Goal: Task Accomplishment & Management: Complete application form

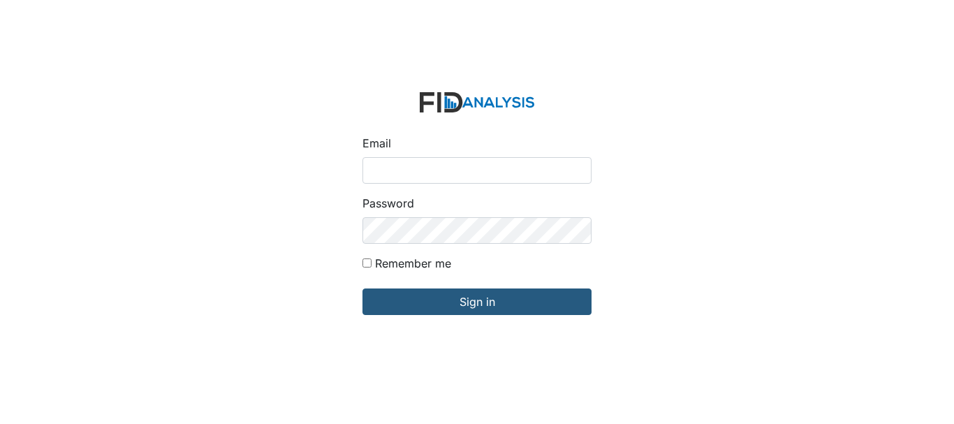
click at [459, 172] on input "Email" at bounding box center [476, 170] width 229 height 27
type input "[EMAIL_ADDRESS][DOMAIN_NAME]"
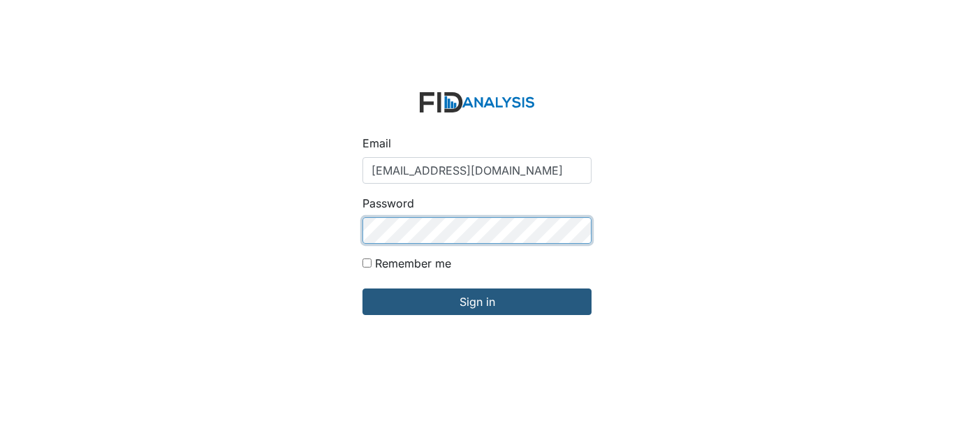
click at [362, 288] on input "Sign in" at bounding box center [476, 301] width 229 height 27
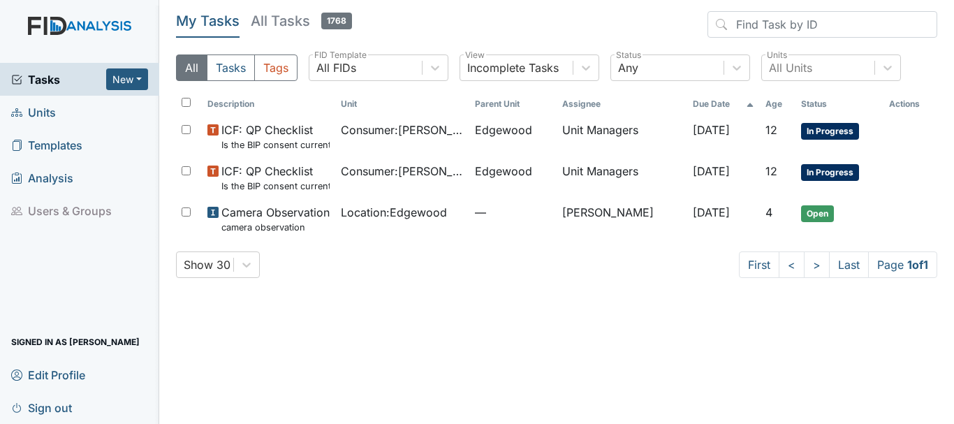
click at [36, 113] on span "Units" at bounding box center [33, 112] width 45 height 22
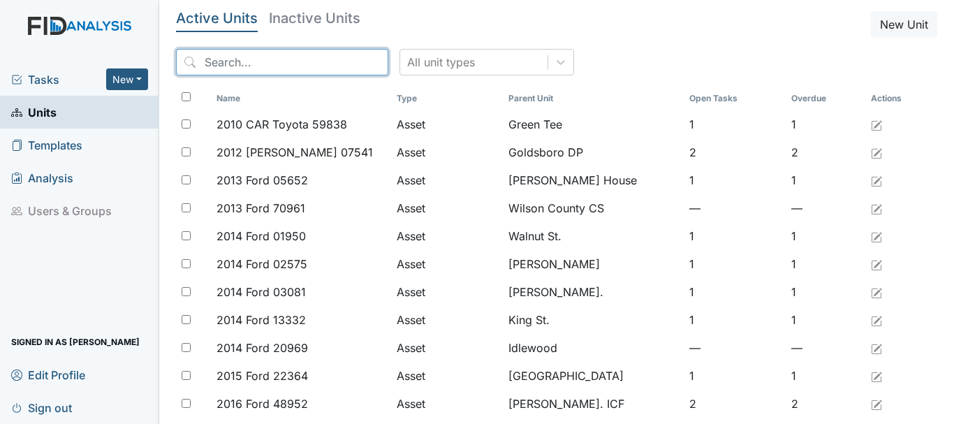
click at [220, 63] on input "search" at bounding box center [282, 62] width 212 height 27
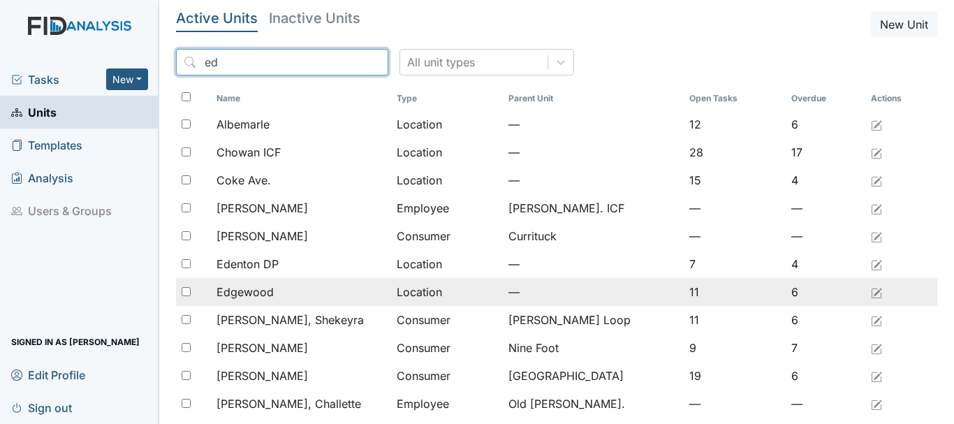
type input "ed"
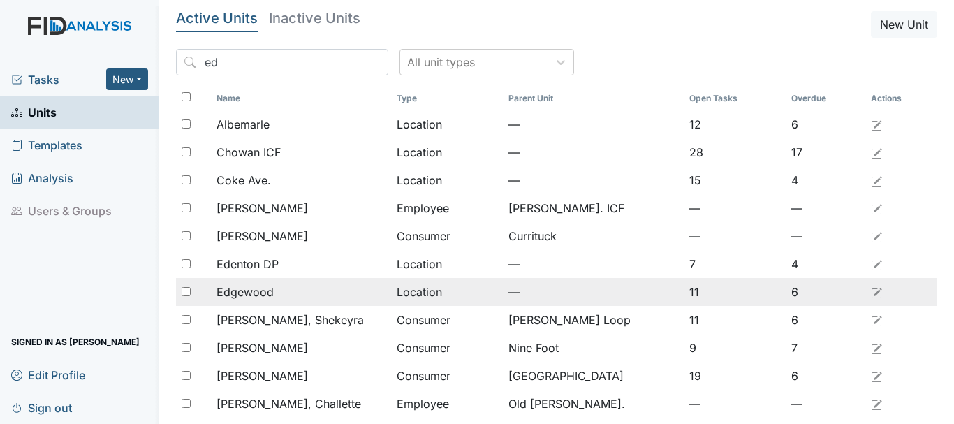
click at [192, 288] on div at bounding box center [193, 292] width 35 height 28
checkbox input "true"
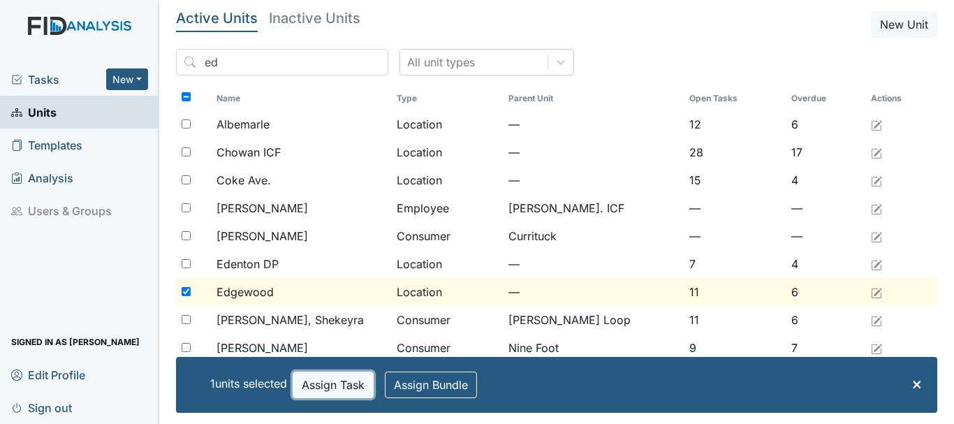
click at [330, 388] on button "Assign Task" at bounding box center [332, 384] width 81 height 27
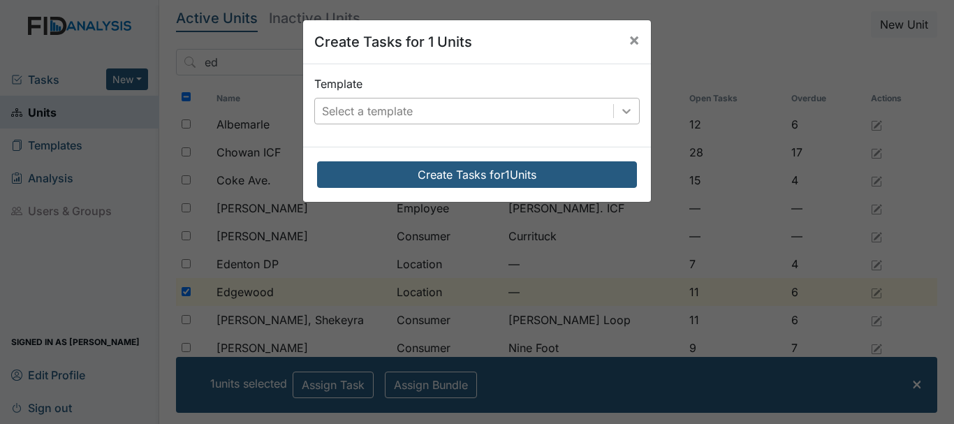
click at [619, 115] on icon at bounding box center [626, 111] width 14 height 14
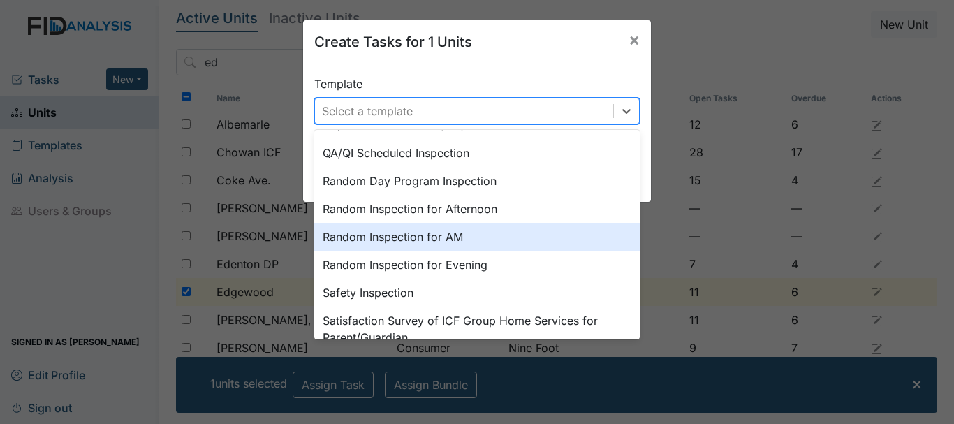
scroll to position [732, 0]
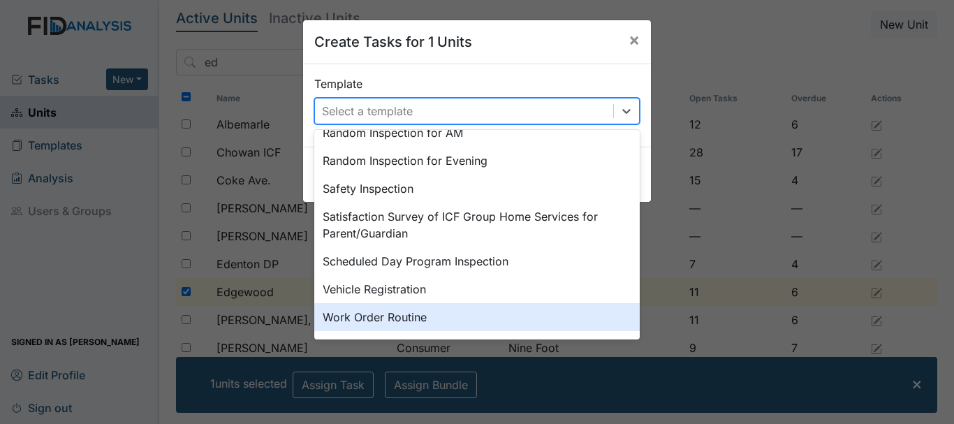
click at [359, 318] on div "Work Order Routine" at bounding box center [476, 317] width 325 height 28
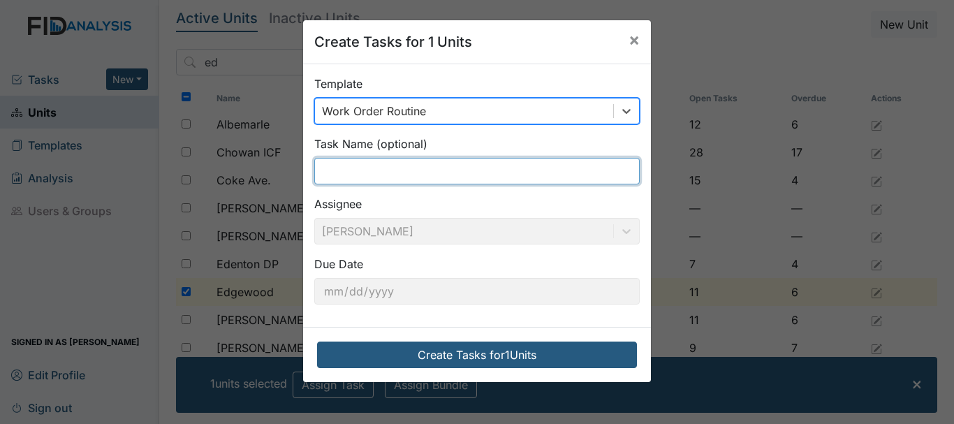
click at [353, 175] on input "text" at bounding box center [476, 171] width 325 height 27
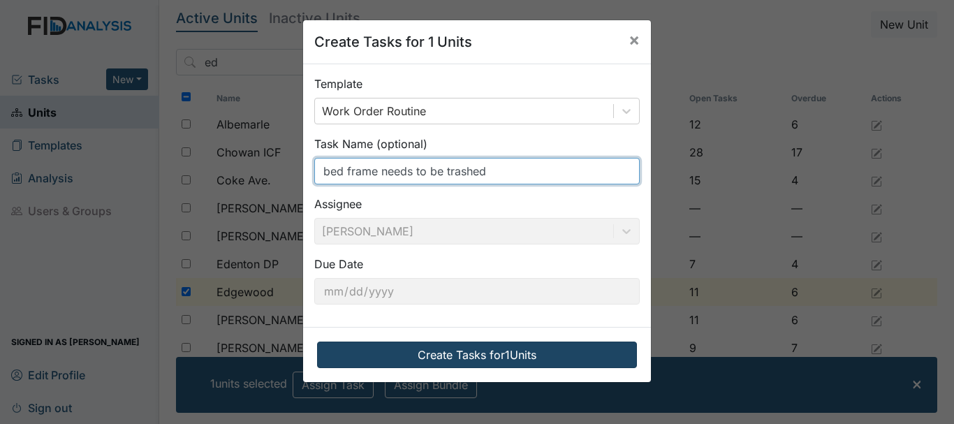
type input "bed frame needs to be trashed"
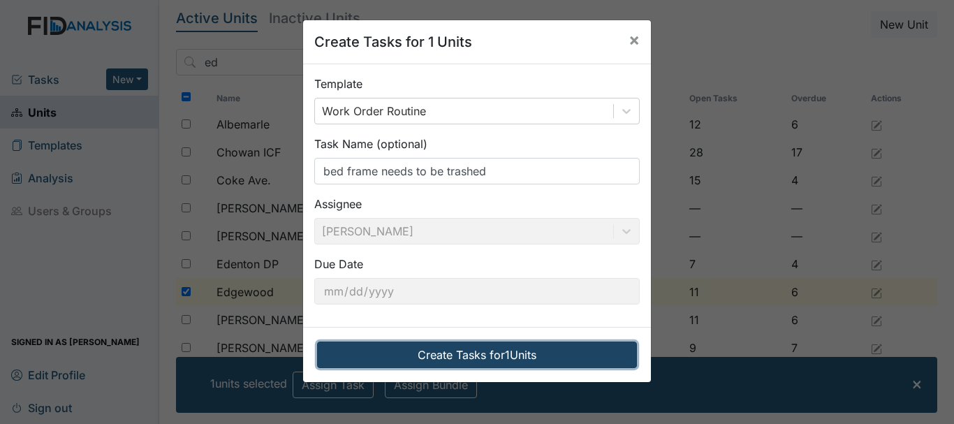
click at [472, 355] on button "Create Tasks for 1 Units" at bounding box center [477, 354] width 320 height 27
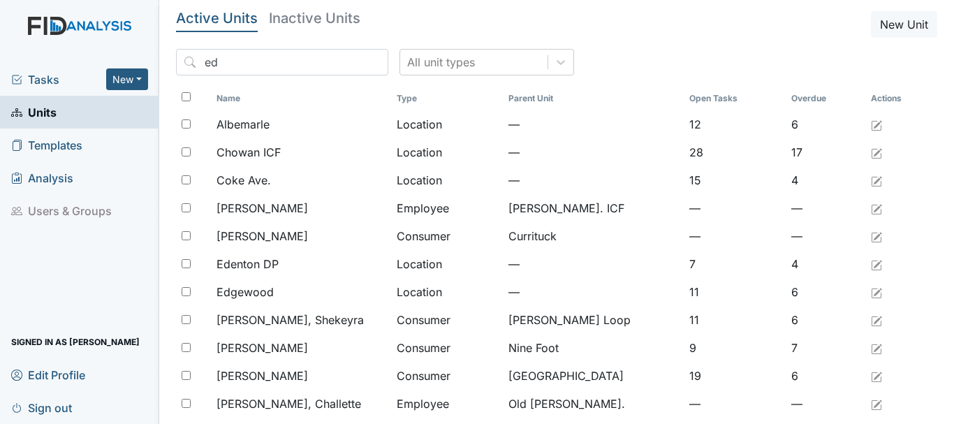
click at [34, 82] on span "Tasks" at bounding box center [58, 79] width 95 height 17
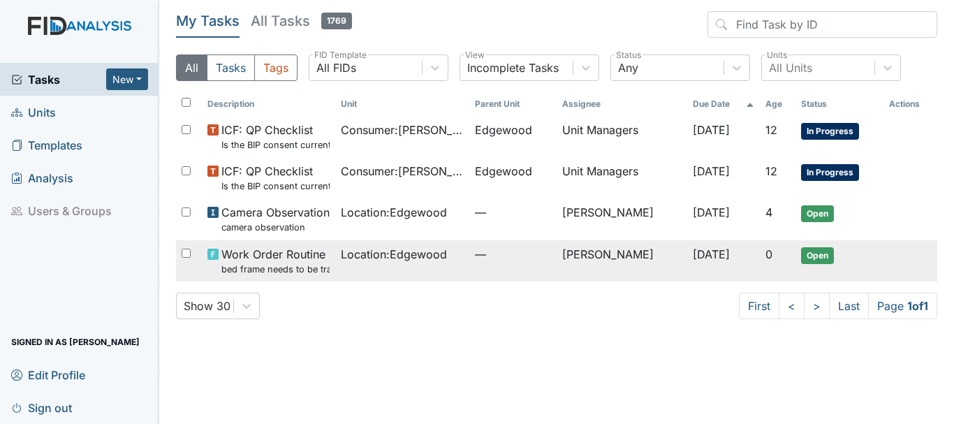
click at [367, 251] on span "Location : Edgewood" at bounding box center [394, 254] width 106 height 17
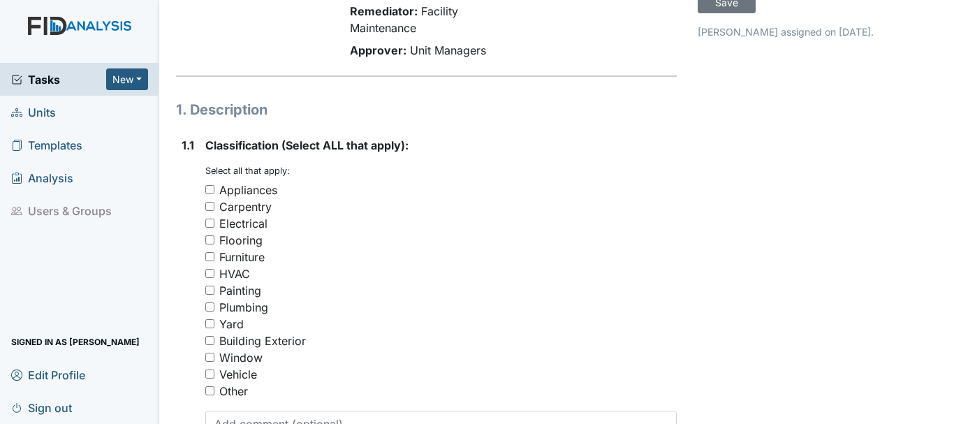
scroll to position [140, 0]
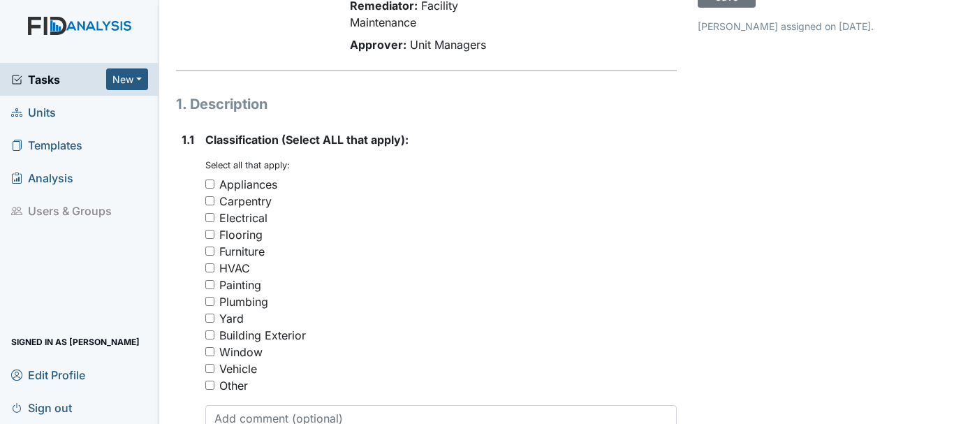
click at [212, 250] on input "Furniture" at bounding box center [209, 250] width 9 height 9
checkbox input "true"
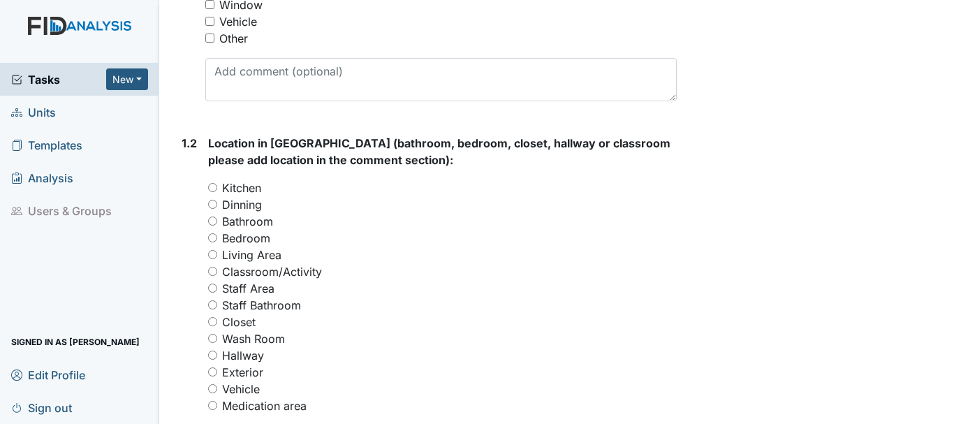
scroll to position [558, 0]
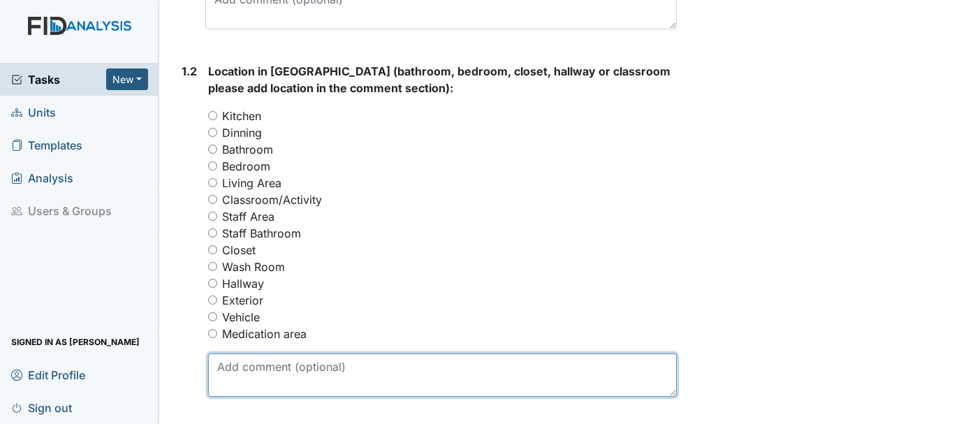
click at [267, 378] on textarea at bounding box center [442, 374] width 468 height 43
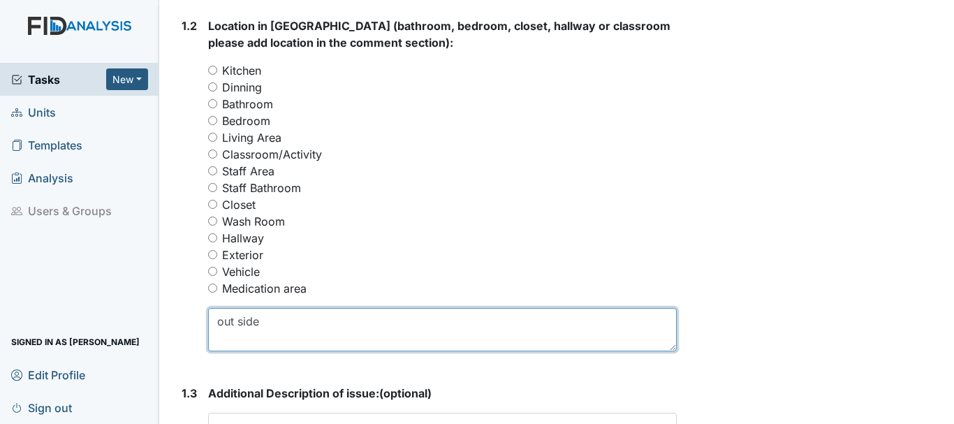
scroll to position [628, 0]
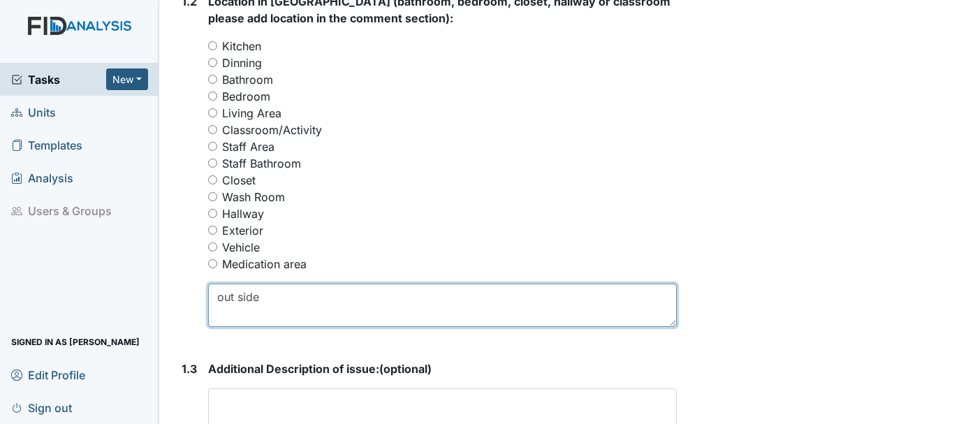
type textarea "out side"
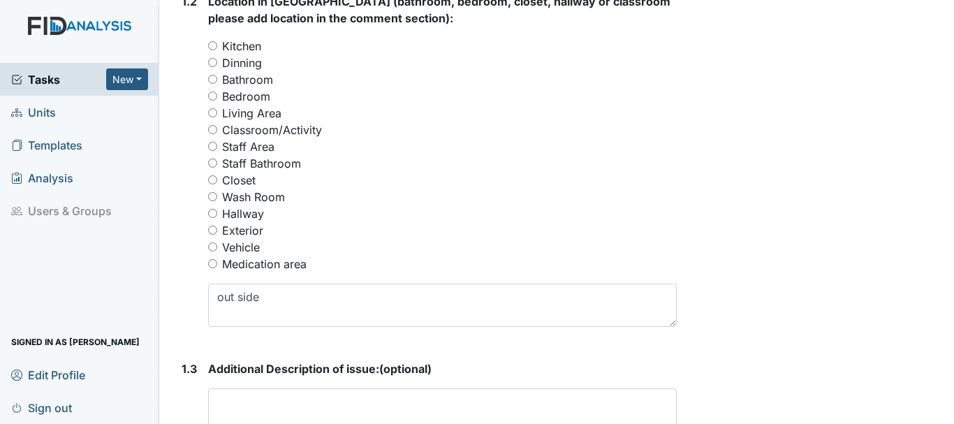
click at [505, 364] on strong "Additional Description of issue: (optional)" at bounding box center [442, 368] width 468 height 17
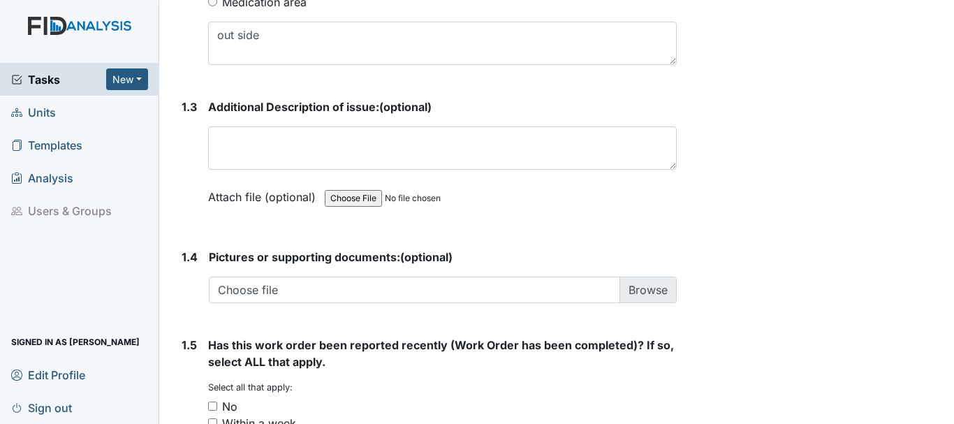
scroll to position [977, 0]
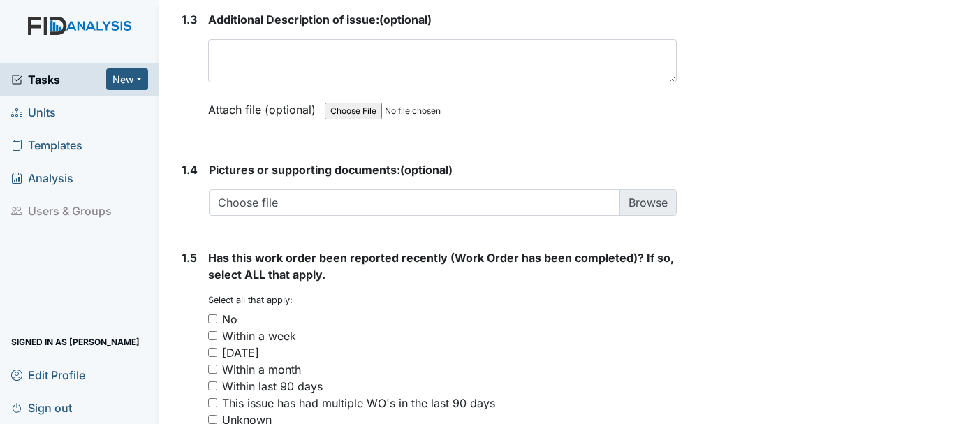
click at [209, 320] on input "No" at bounding box center [212, 318] width 9 height 9
checkbox input "true"
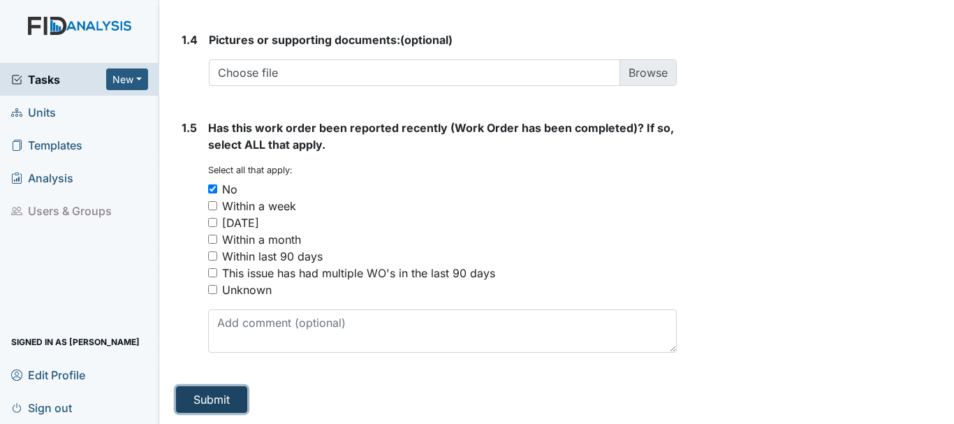
click at [223, 401] on button "Submit" at bounding box center [211, 399] width 71 height 27
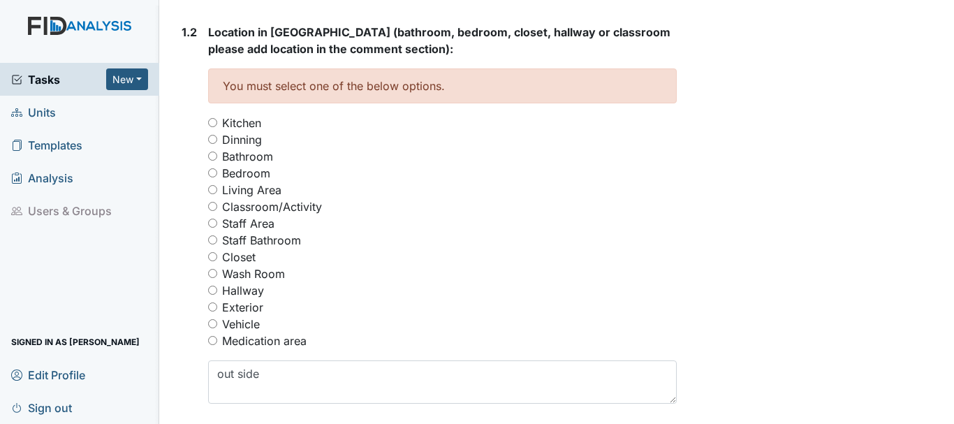
scroll to position [595, 0]
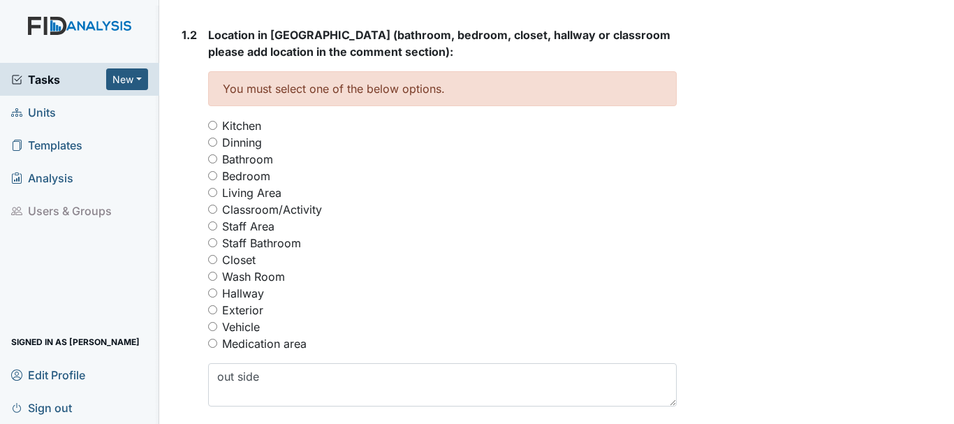
click at [215, 175] on input "Bedroom" at bounding box center [212, 175] width 9 height 9
radio input "true"
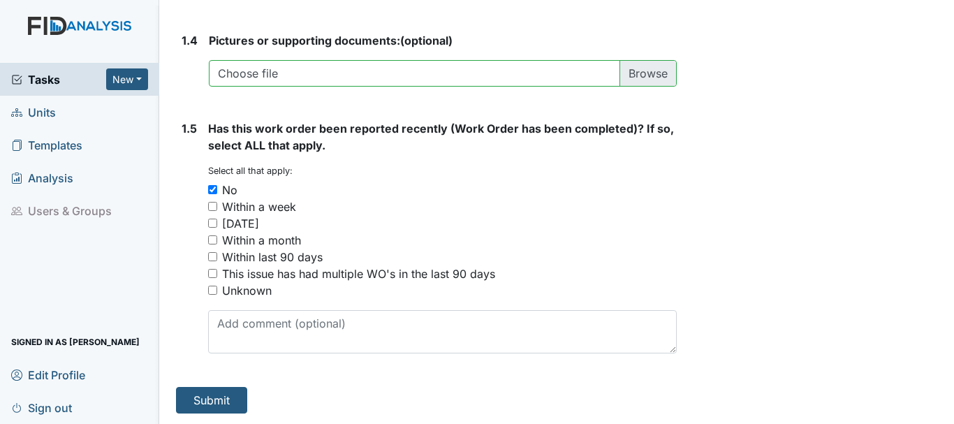
scroll to position [1153, 0]
click at [209, 396] on button "Submit" at bounding box center [211, 399] width 71 height 27
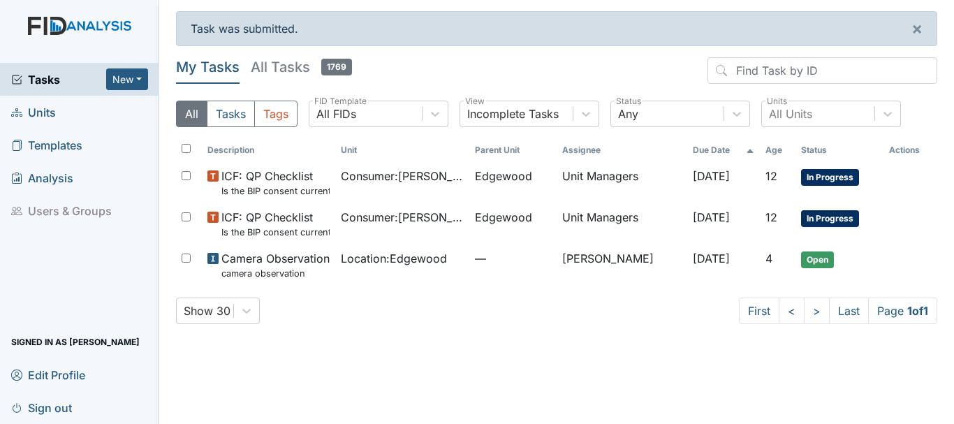
click at [43, 108] on span "Units" at bounding box center [33, 112] width 45 height 22
